Goal: Check status: Check status

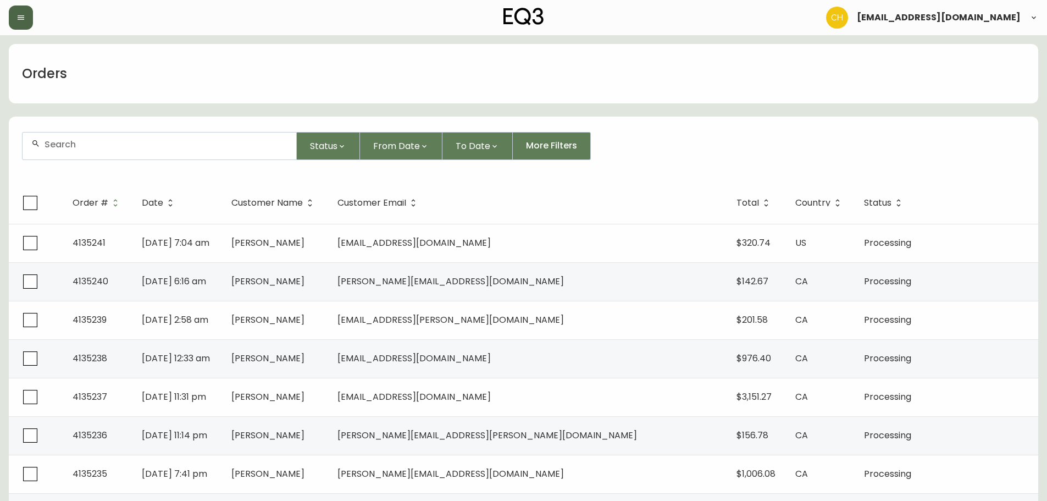
click at [20, 18] on icon "button" at bounding box center [21, 17] width 7 height 4
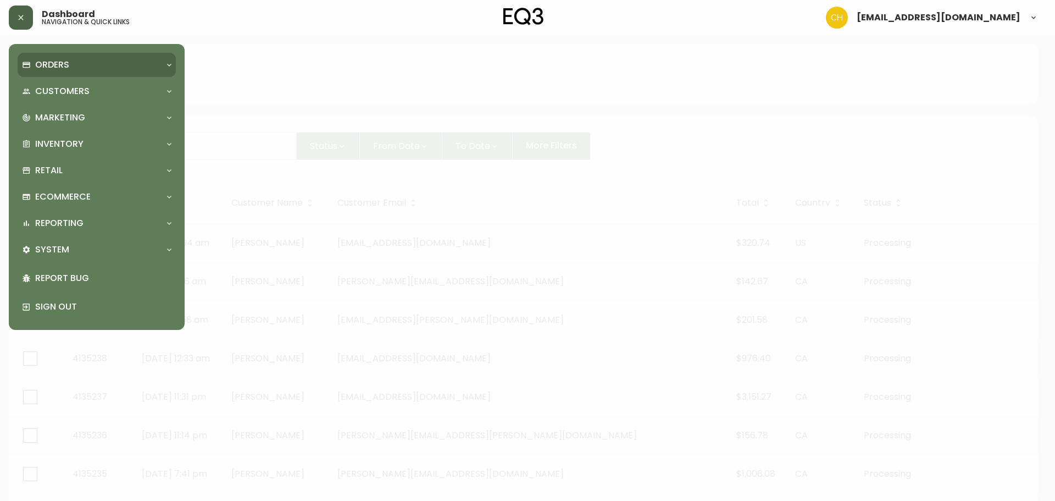
click at [40, 66] on p "Orders" at bounding box center [52, 65] width 34 height 12
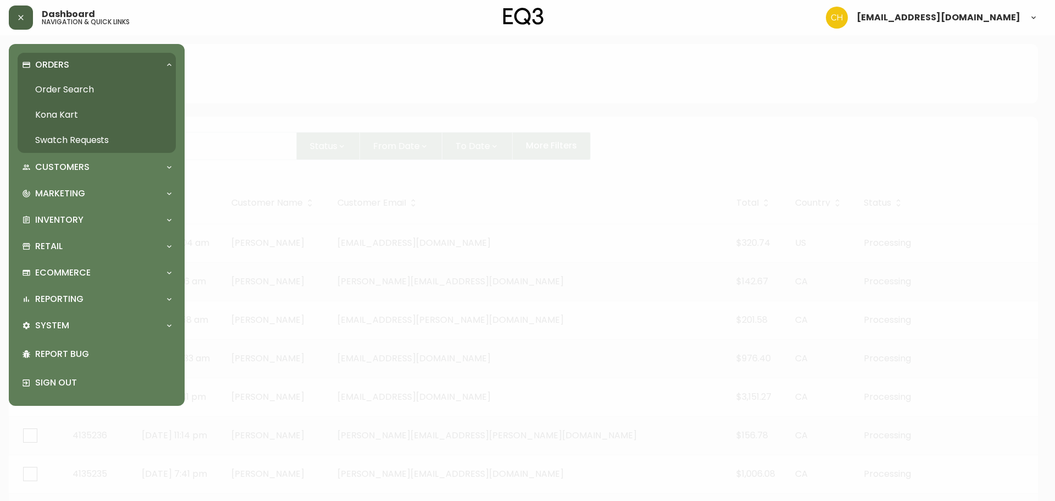
drag, startPoint x: 85, startPoint y: 91, endPoint x: 91, endPoint y: 93, distance: 6.3
click at [85, 91] on link "Order Search" at bounding box center [97, 89] width 158 height 25
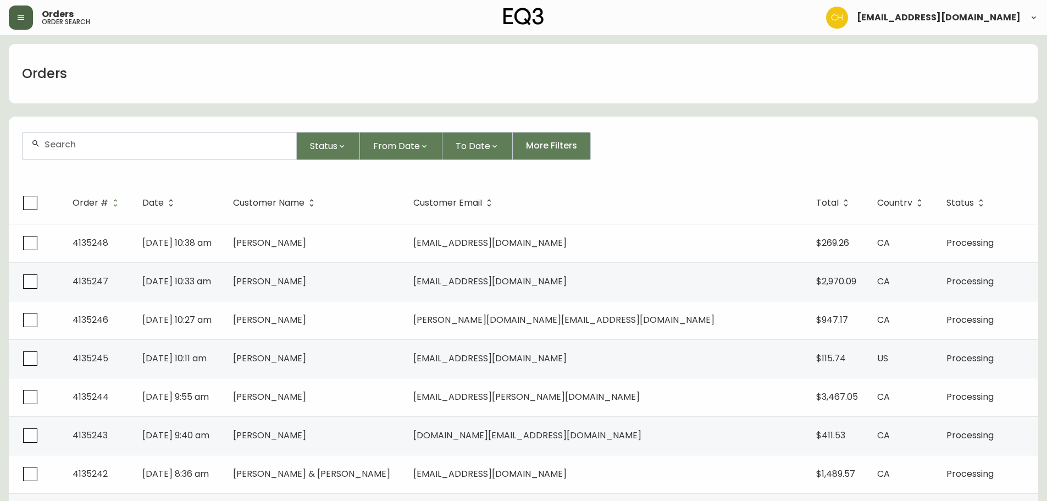
click at [136, 143] on input "text" at bounding box center [166, 144] width 243 height 10
type input "4135231"
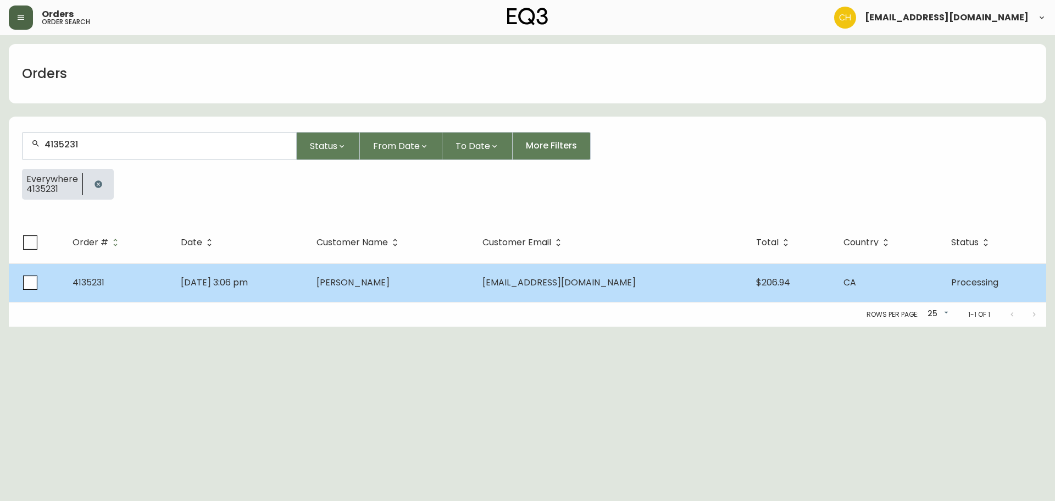
click at [242, 275] on td "[DATE] 3:06 pm" at bounding box center [240, 282] width 136 height 38
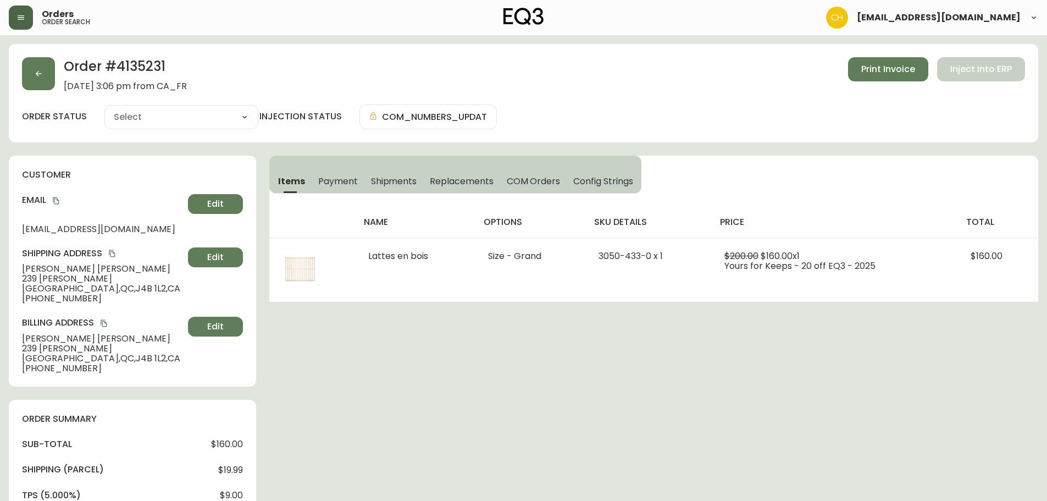
type input "Processing"
select select "PROCESSING"
click at [43, 70] on button "button" at bounding box center [38, 73] width 33 height 33
